Goal: Information Seeking & Learning: Check status

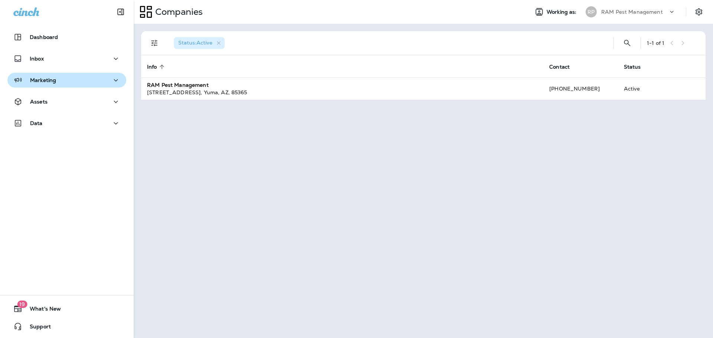
click at [72, 84] on div "Marketing" at bounding box center [66, 80] width 107 height 9
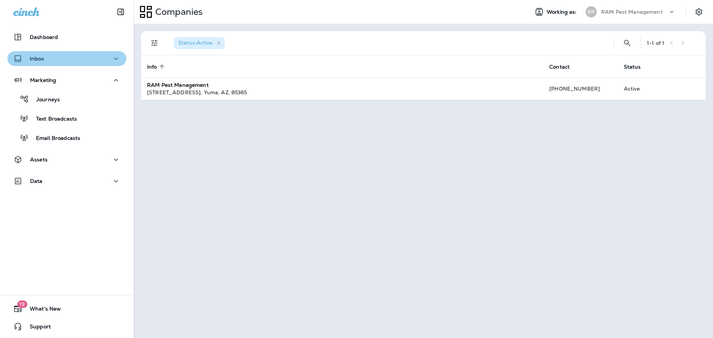
click at [66, 65] on button "Inbox" at bounding box center [66, 58] width 119 height 15
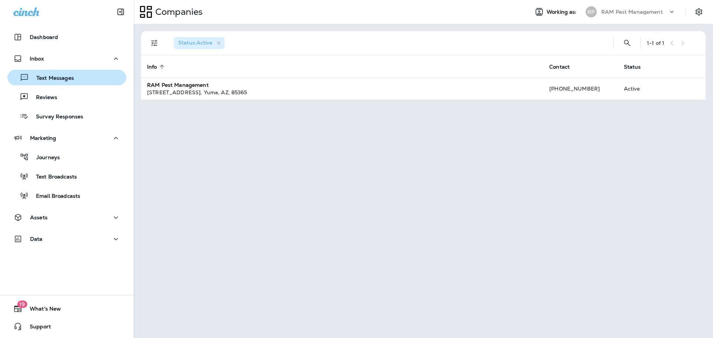
click at [73, 77] on p "Text Messages" at bounding box center [51, 78] width 45 height 7
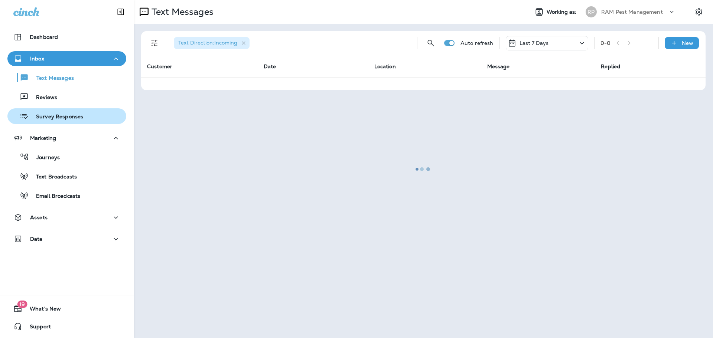
click at [72, 123] on button "Survey Responses" at bounding box center [66, 116] width 119 height 16
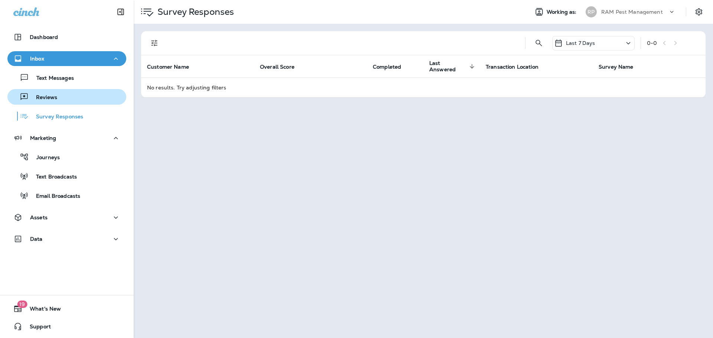
click at [73, 101] on div "Reviews" at bounding box center [66, 96] width 113 height 11
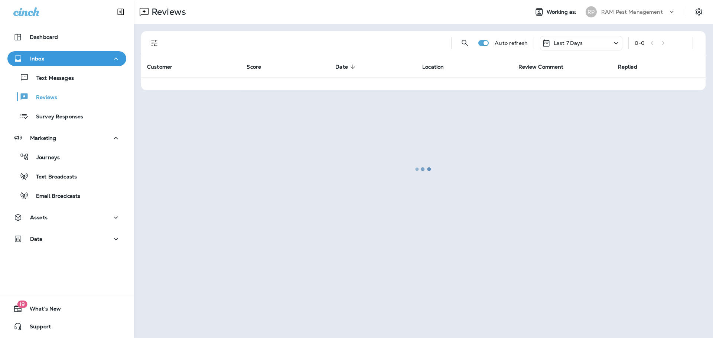
click at [71, 86] on div "Text Messages Reviews Survey Responses" at bounding box center [66, 95] width 119 height 58
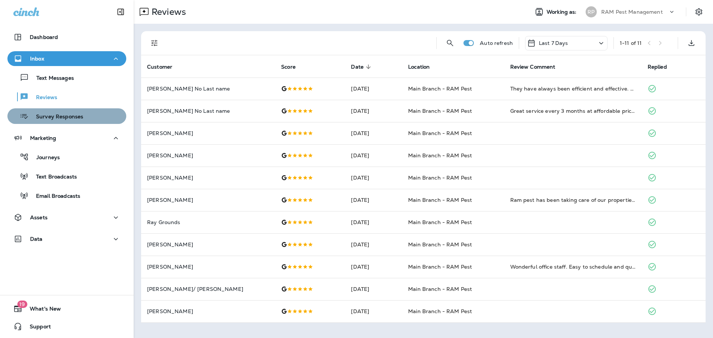
click at [82, 117] on div "Survey Responses" at bounding box center [66, 116] width 113 height 11
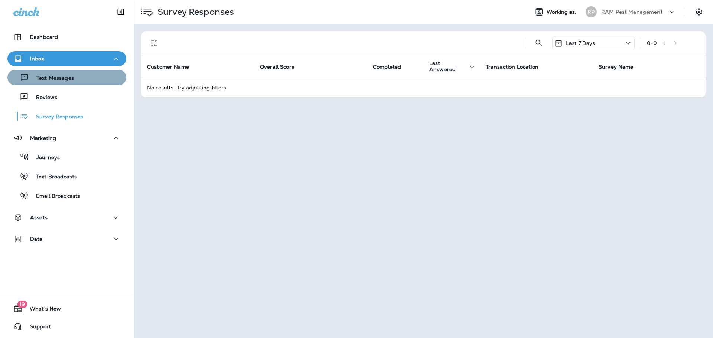
click at [77, 79] on div "Text Messages" at bounding box center [66, 77] width 113 height 11
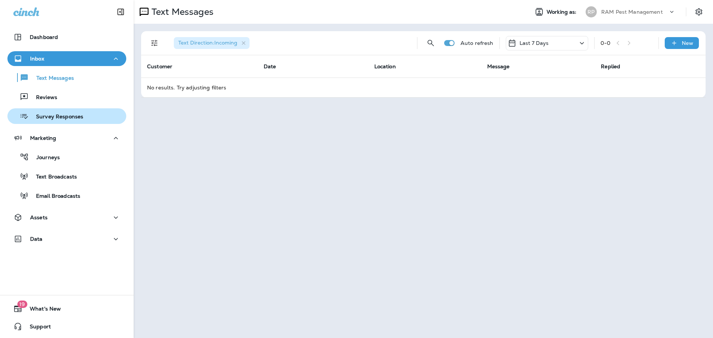
click at [92, 114] on div "Survey Responses" at bounding box center [66, 116] width 113 height 11
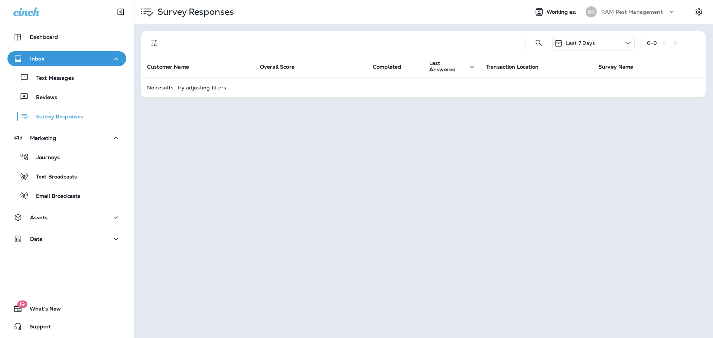
click at [73, 106] on div "Text Messages Reviews Survey Responses" at bounding box center [66, 95] width 119 height 58
click at [84, 94] on div "Reviews" at bounding box center [66, 96] width 113 height 11
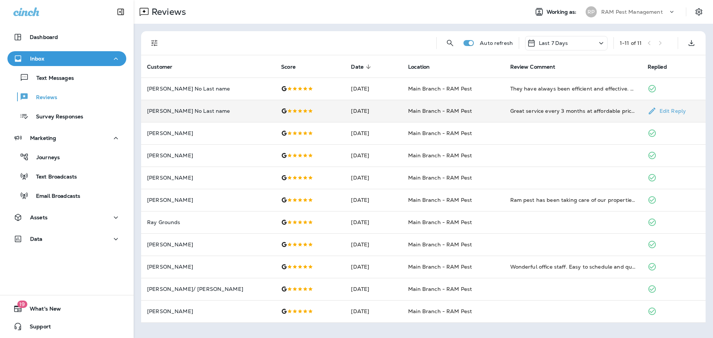
click at [516, 117] on td "Great service every 3 months at affordable price to keep home bug free. [PERSON…" at bounding box center [572, 111] width 137 height 22
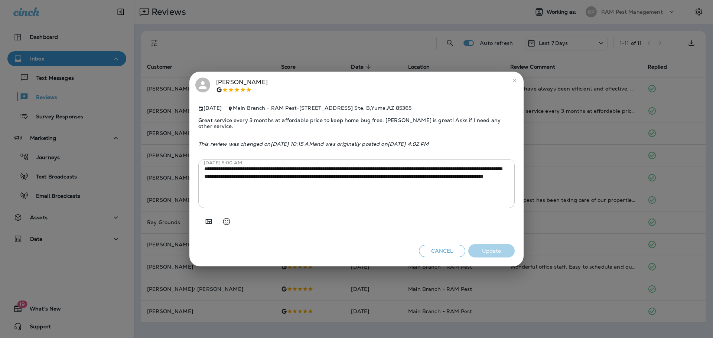
click at [440, 250] on button "Cancel" at bounding box center [442, 251] width 46 height 12
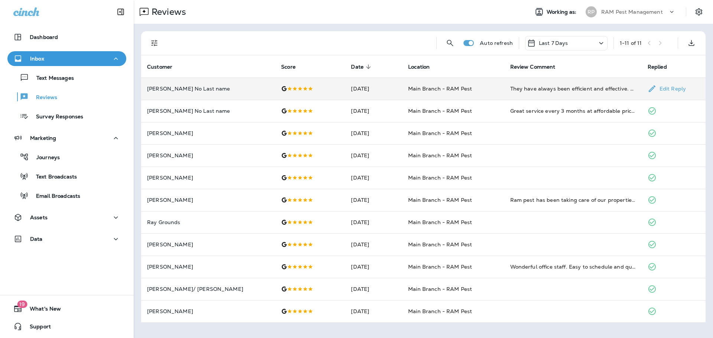
click at [491, 89] on td "Main Branch - RAM Pest" at bounding box center [453, 89] width 102 height 22
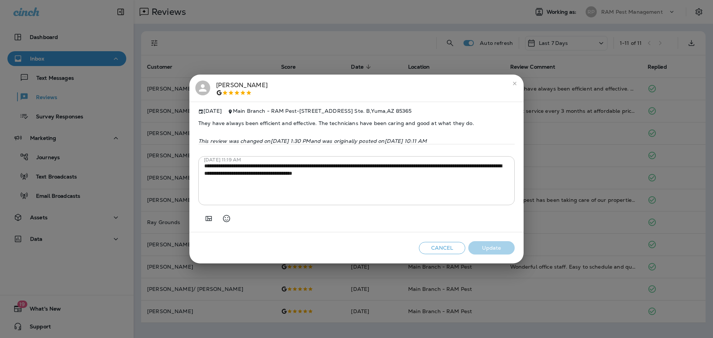
click at [440, 254] on button "Cancel" at bounding box center [442, 248] width 46 height 12
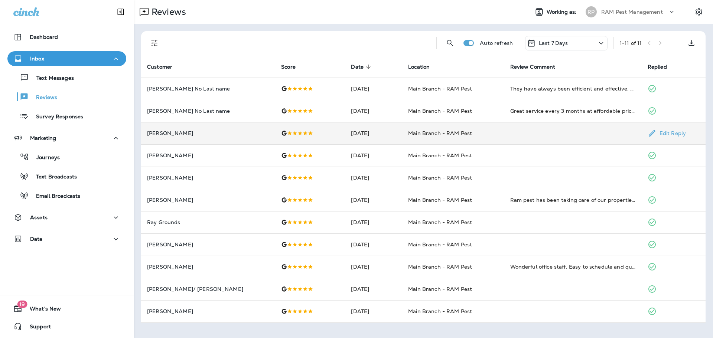
click at [519, 133] on td at bounding box center [572, 133] width 137 height 22
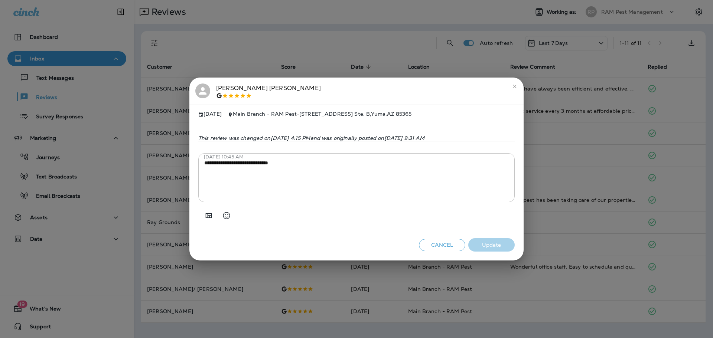
click at [441, 250] on button "Cancel" at bounding box center [442, 245] width 46 height 12
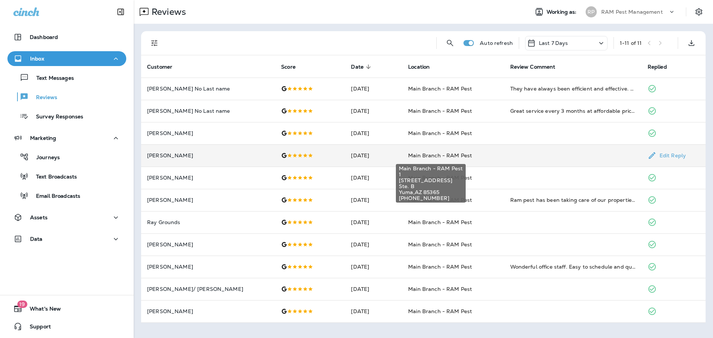
click at [460, 156] on span "Main Branch - RAM Pest" at bounding box center [440, 155] width 64 height 7
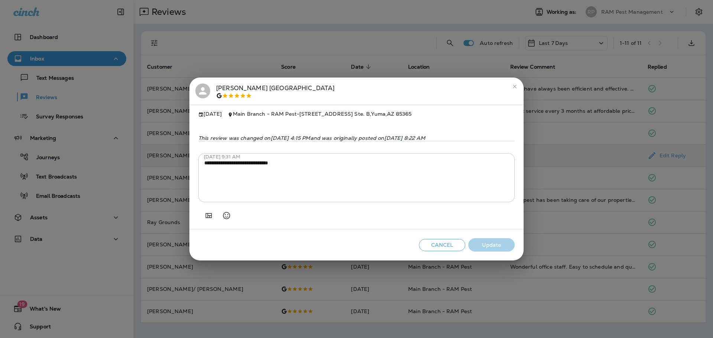
click at [446, 255] on div "Cancel Update" at bounding box center [356, 245] width 334 height 32
click at [448, 248] on button "Cancel" at bounding box center [442, 245] width 46 height 12
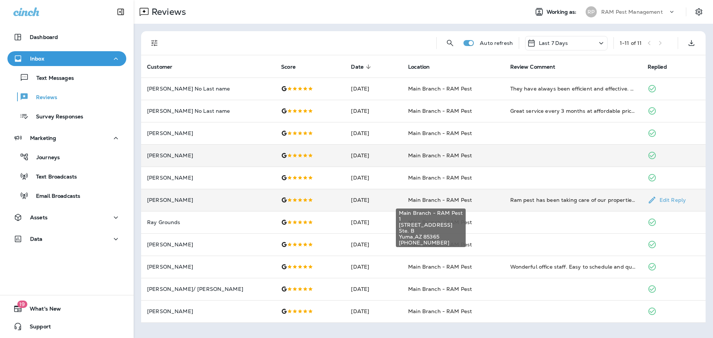
click at [451, 201] on span "Main Branch - RAM Pest" at bounding box center [440, 200] width 64 height 7
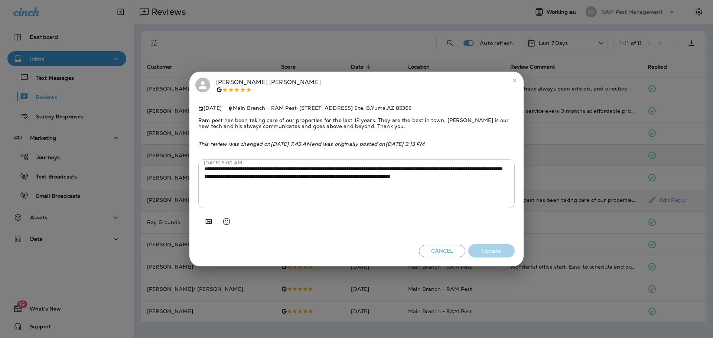
click at [445, 253] on button "Cancel" at bounding box center [442, 251] width 46 height 12
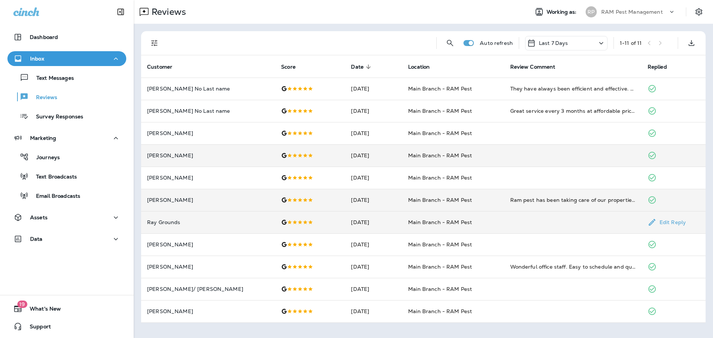
click at [472, 228] on td "Main Branch - RAM Pest" at bounding box center [453, 222] width 102 height 22
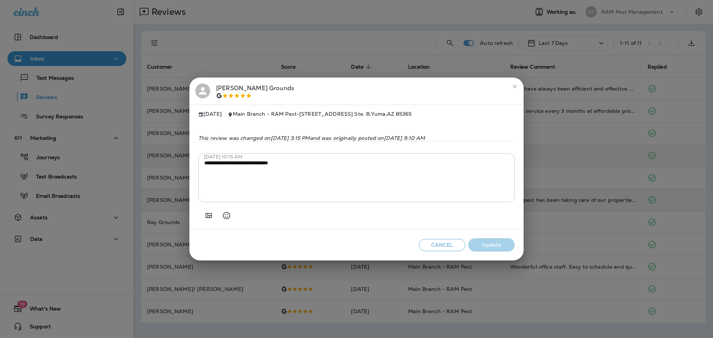
drag, startPoint x: 438, startPoint y: 241, endPoint x: 447, endPoint y: 250, distance: 12.3
click at [438, 241] on div "Cancel Update" at bounding box center [356, 245] width 334 height 32
drag, startPoint x: 447, startPoint y: 250, endPoint x: 464, endPoint y: 276, distance: 31.4
click at [447, 250] on button "Cancel" at bounding box center [442, 245] width 46 height 12
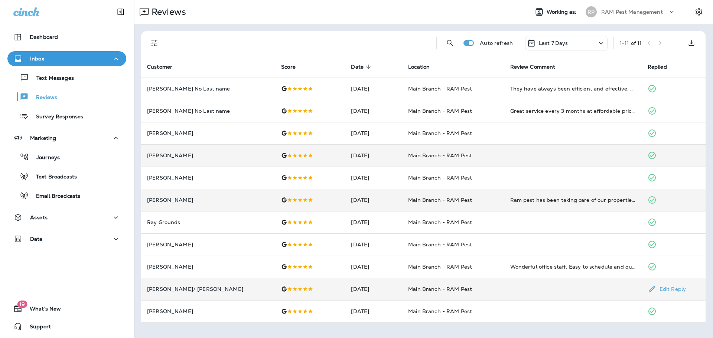
click at [458, 289] on span "Main Branch - RAM Pest" at bounding box center [440, 289] width 64 height 7
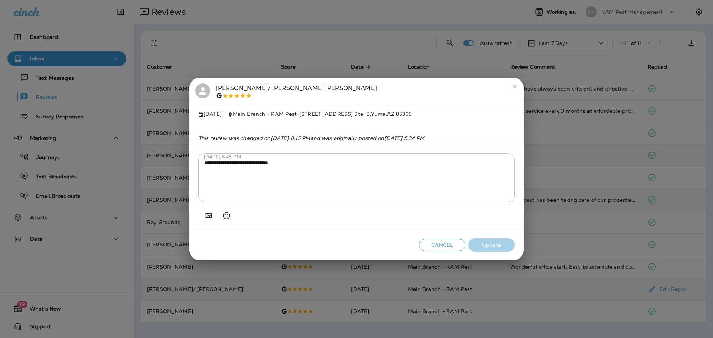
click at [436, 248] on button "Cancel" at bounding box center [442, 245] width 46 height 12
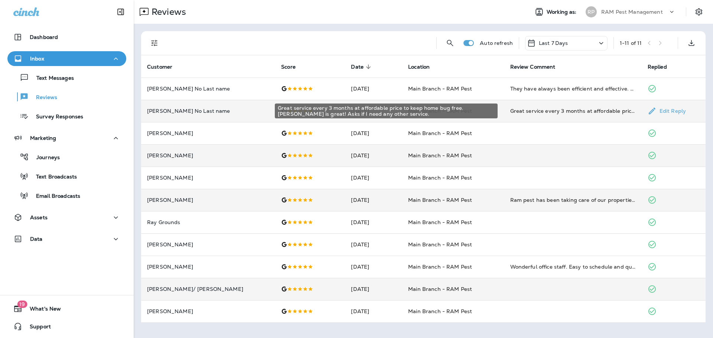
click at [561, 112] on div "Great service every 3 months at affordable price to keep home bug free. [PERSON…" at bounding box center [572, 110] width 125 height 7
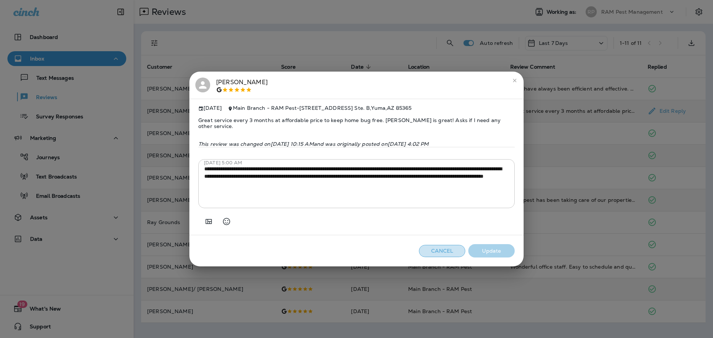
click at [429, 248] on button "Cancel" at bounding box center [442, 251] width 46 height 12
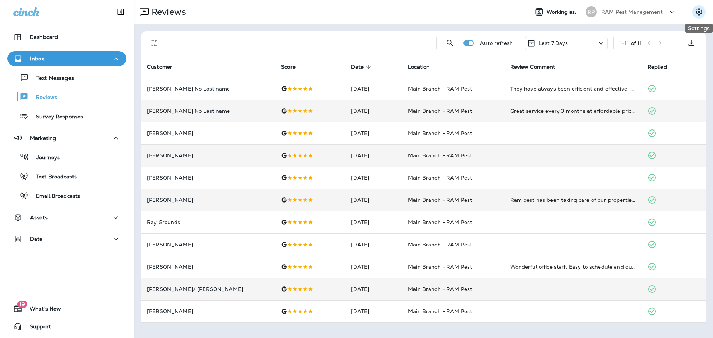
click at [697, 11] on icon "Settings" at bounding box center [698, 11] width 9 height 9
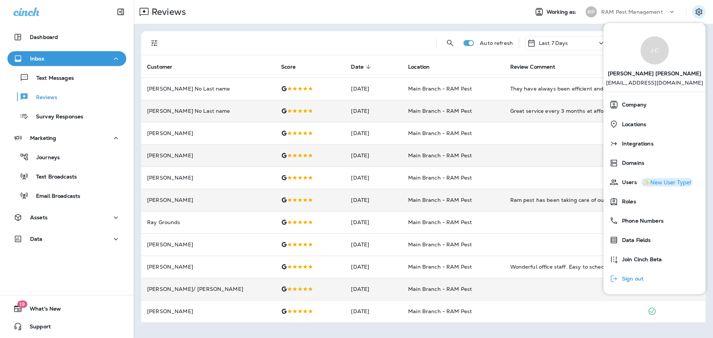
drag, startPoint x: 637, startPoint y: 300, endPoint x: 636, endPoint y: 283, distance: 17.1
click at [636, 0] on body "Dashboard Inbox Text Messages Reviews Survey Responses Marketing Journeys Text …" at bounding box center [356, 0] width 713 height 0
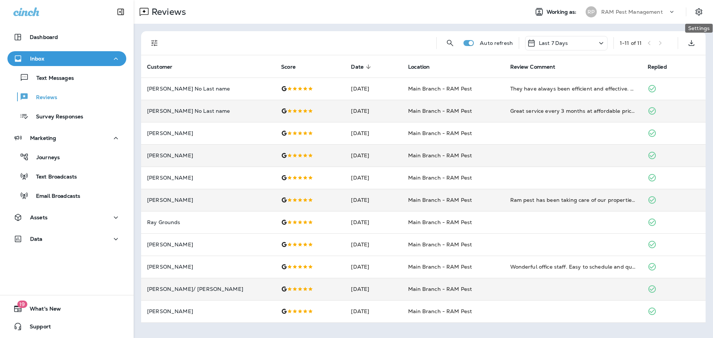
drag, startPoint x: 704, startPoint y: 13, endPoint x: 699, endPoint y: 20, distance: 8.5
click at [703, 13] on button "Settings" at bounding box center [698, 11] width 13 height 13
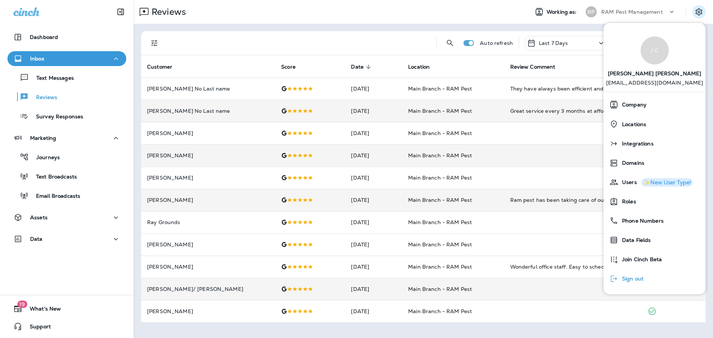
click at [634, 278] on span "Sign out" at bounding box center [630, 279] width 25 height 6
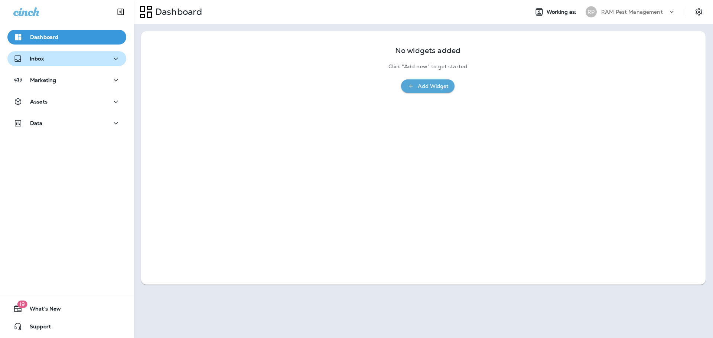
drag, startPoint x: 49, startPoint y: 59, endPoint x: 47, endPoint y: 53, distance: 5.9
click at [48, 59] on div "Inbox" at bounding box center [66, 58] width 107 height 9
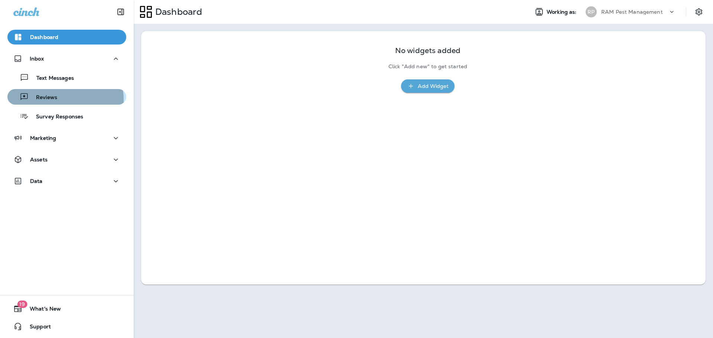
click at [49, 100] on p "Reviews" at bounding box center [43, 97] width 29 height 7
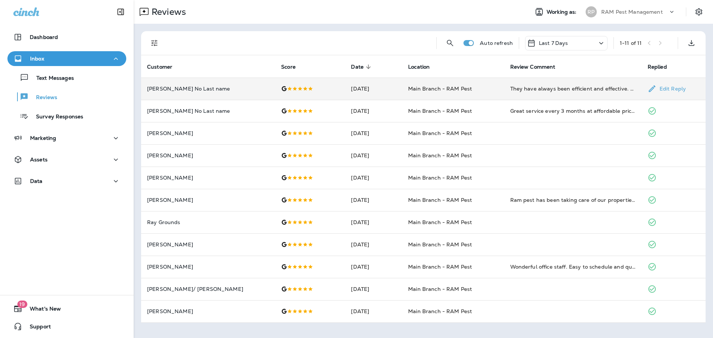
click at [362, 96] on td "[DATE]" at bounding box center [373, 89] width 57 height 22
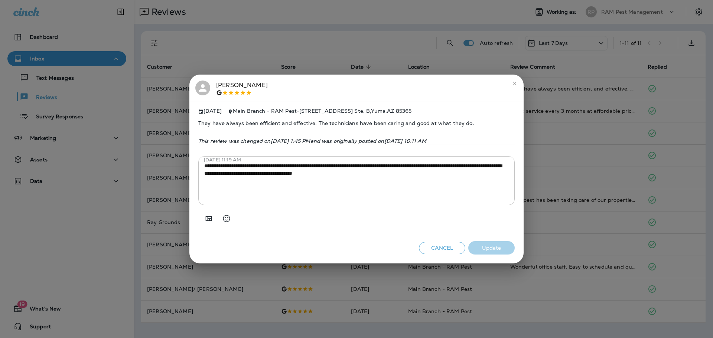
click at [439, 252] on button "Cancel" at bounding box center [442, 248] width 46 height 12
